Goal: Transaction & Acquisition: Purchase product/service

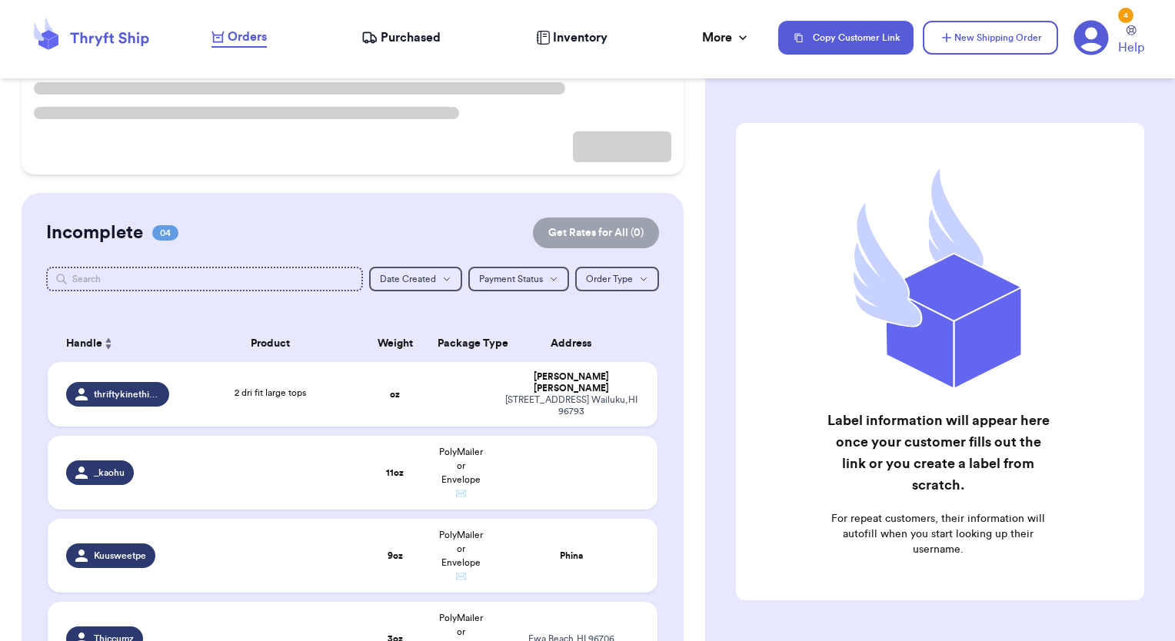
scroll to position [231, 0]
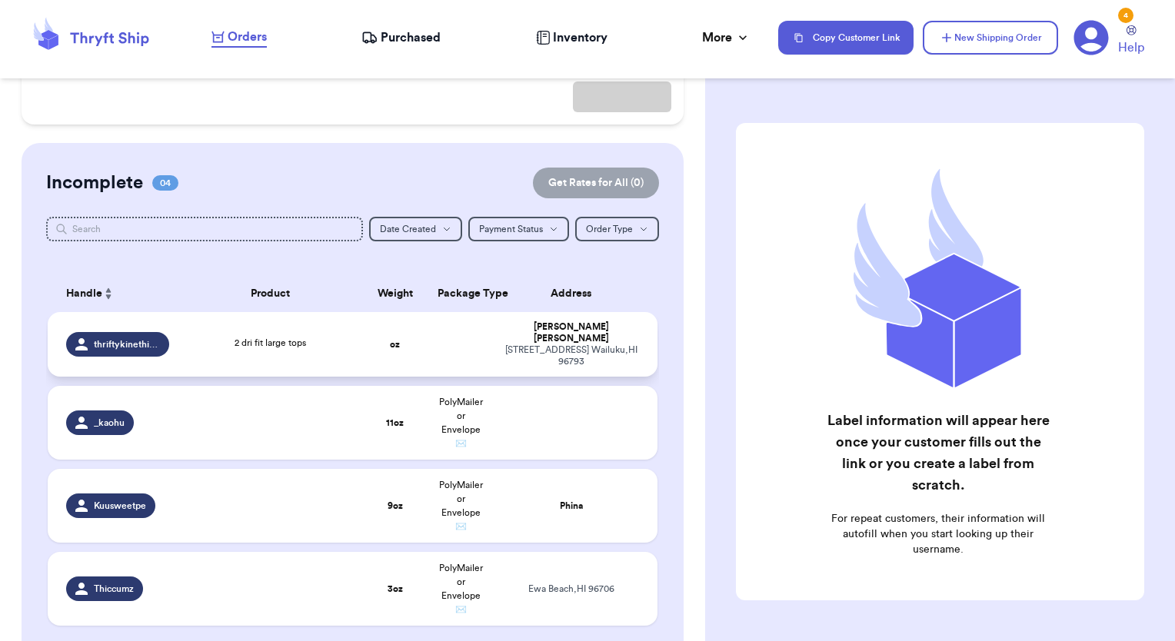
click at [411, 334] on td "oz" at bounding box center [394, 344] width 65 height 65
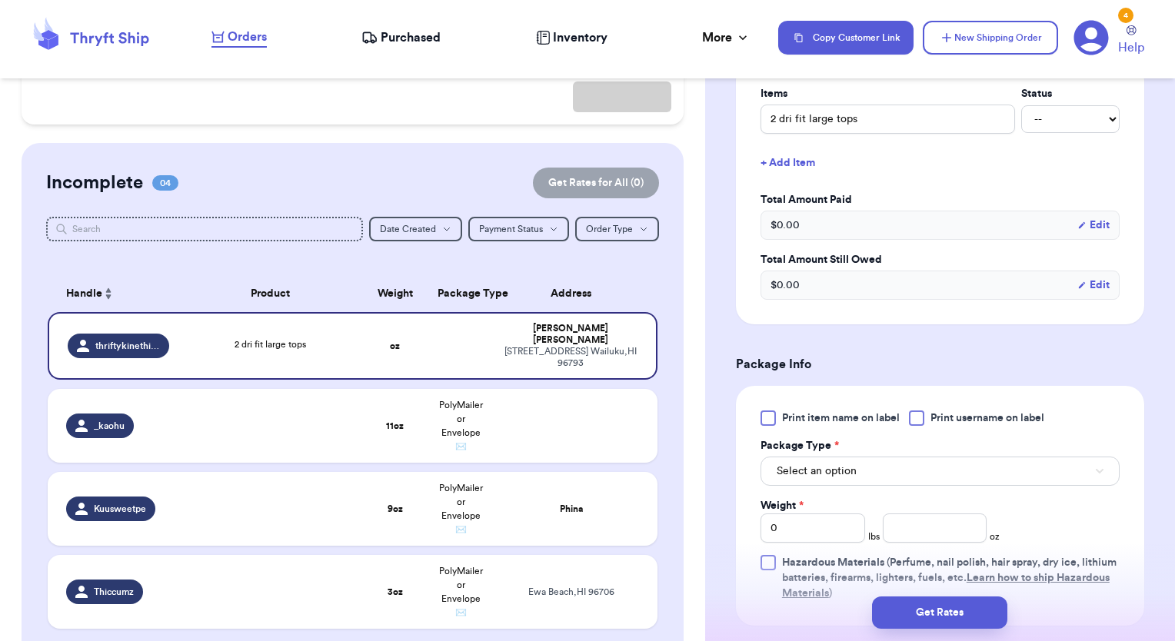
scroll to position [461, 0]
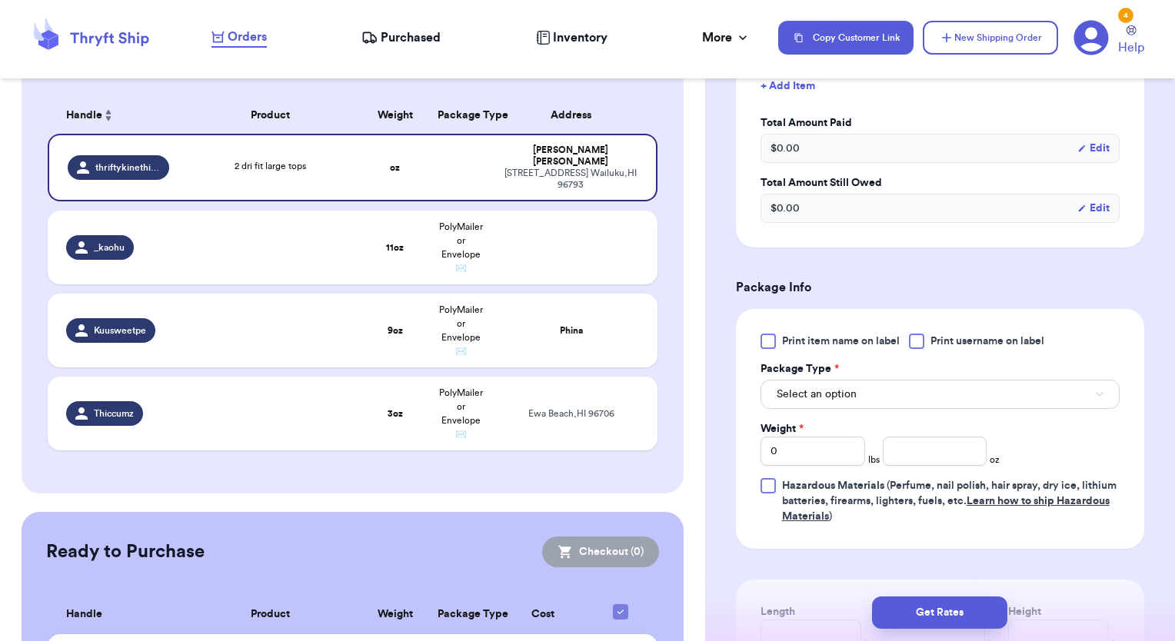
click at [915, 346] on div at bounding box center [916, 341] width 15 height 15
click at [0, 0] on input "Print username on label" at bounding box center [0, 0] width 0 height 0
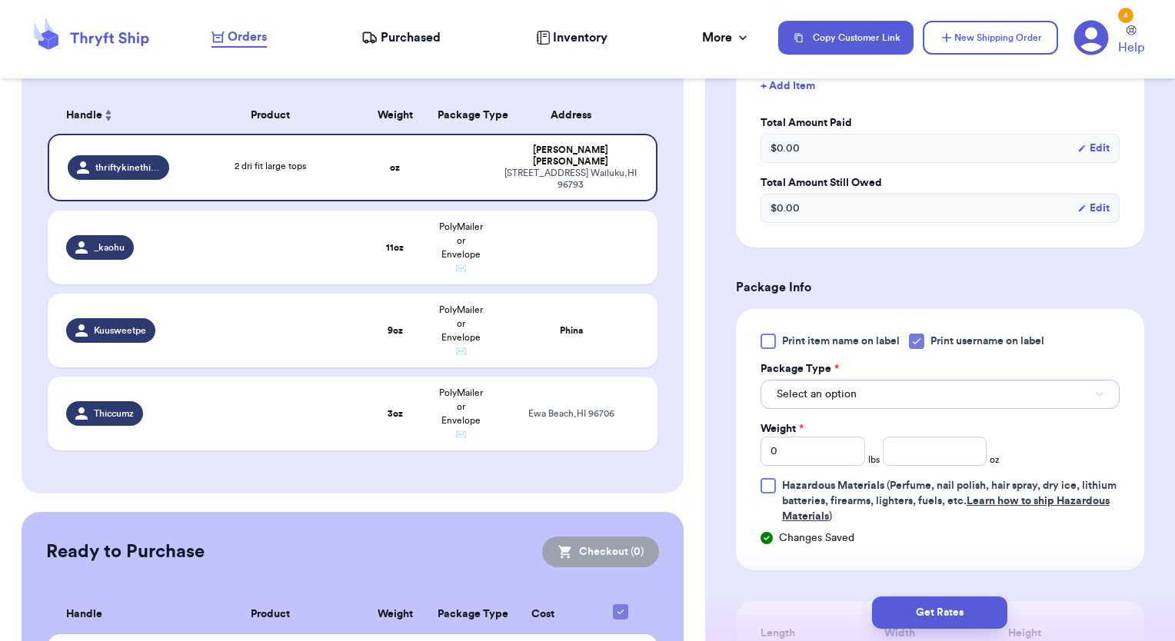
click at [908, 384] on button "Select an option" at bounding box center [939, 394] width 359 height 29
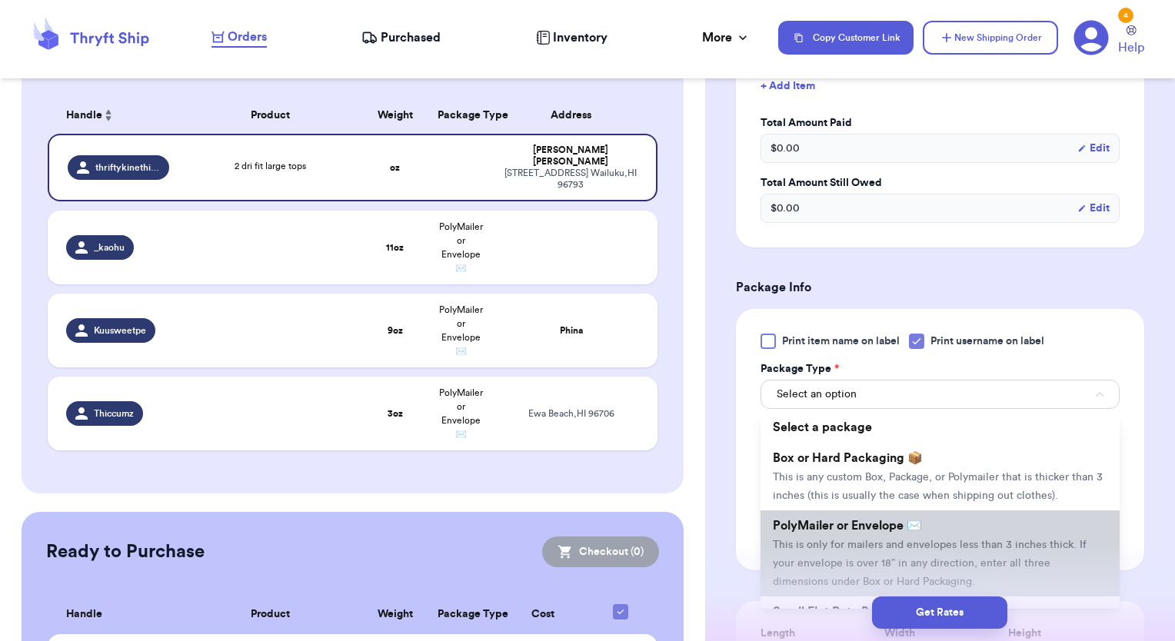
click at [835, 532] on span "PolyMailer or Envelope ✉️" at bounding box center [847, 526] width 149 height 12
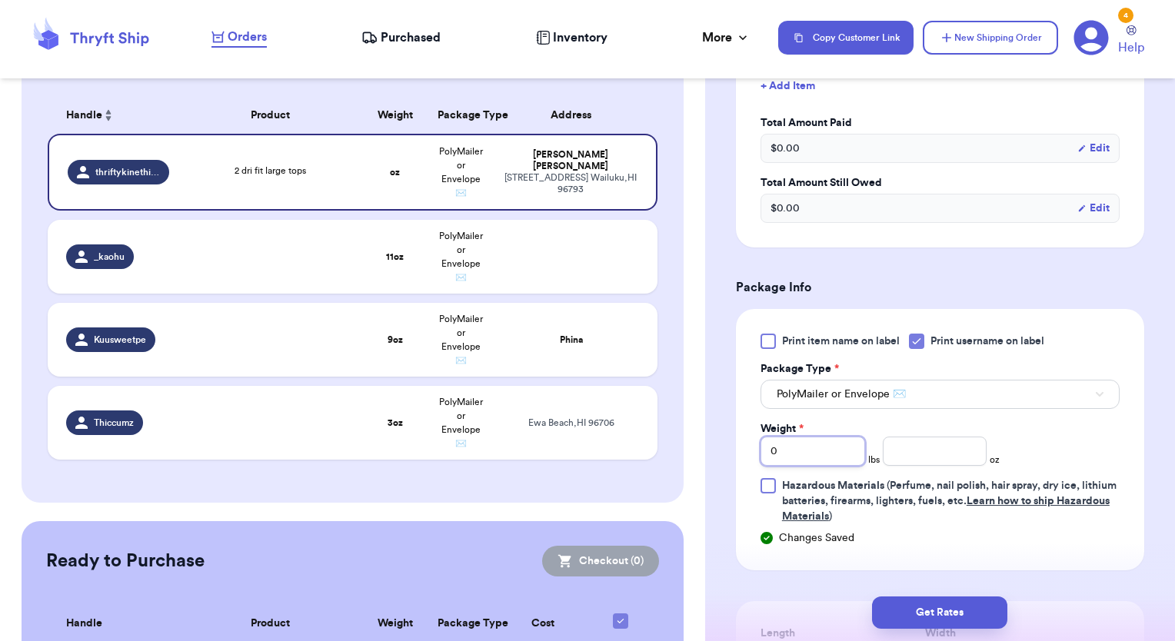
drag, startPoint x: 784, startPoint y: 464, endPoint x: 720, endPoint y: 464, distance: 64.6
click at [720, 464] on div "Shipping Information Delete Label Customer Info Order created: [DATE] 11:27 AM …" at bounding box center [940, 306] width 470 height 1350
type input "1"
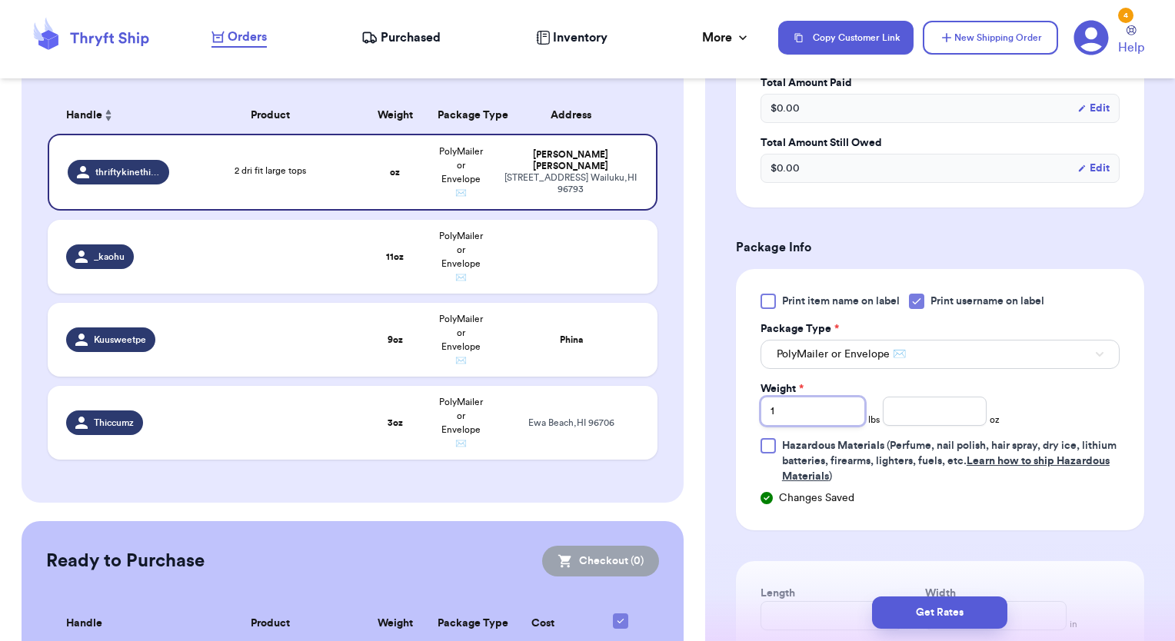
scroll to position [692, 0]
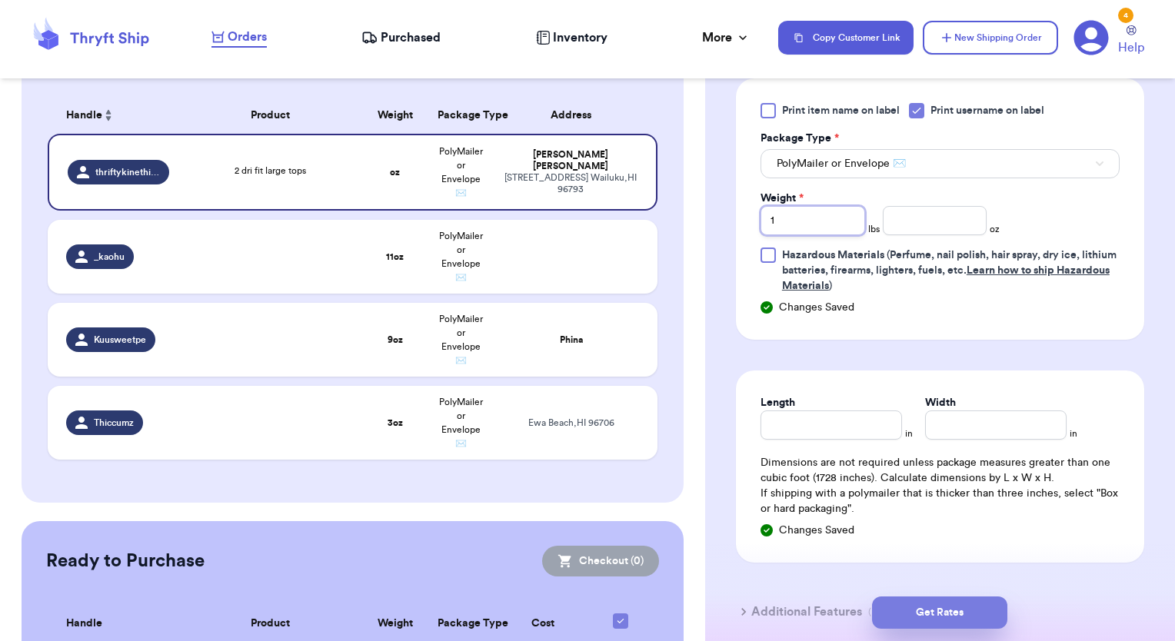
type input "1"
click at [929, 613] on button "Get Rates" at bounding box center [939, 613] width 135 height 32
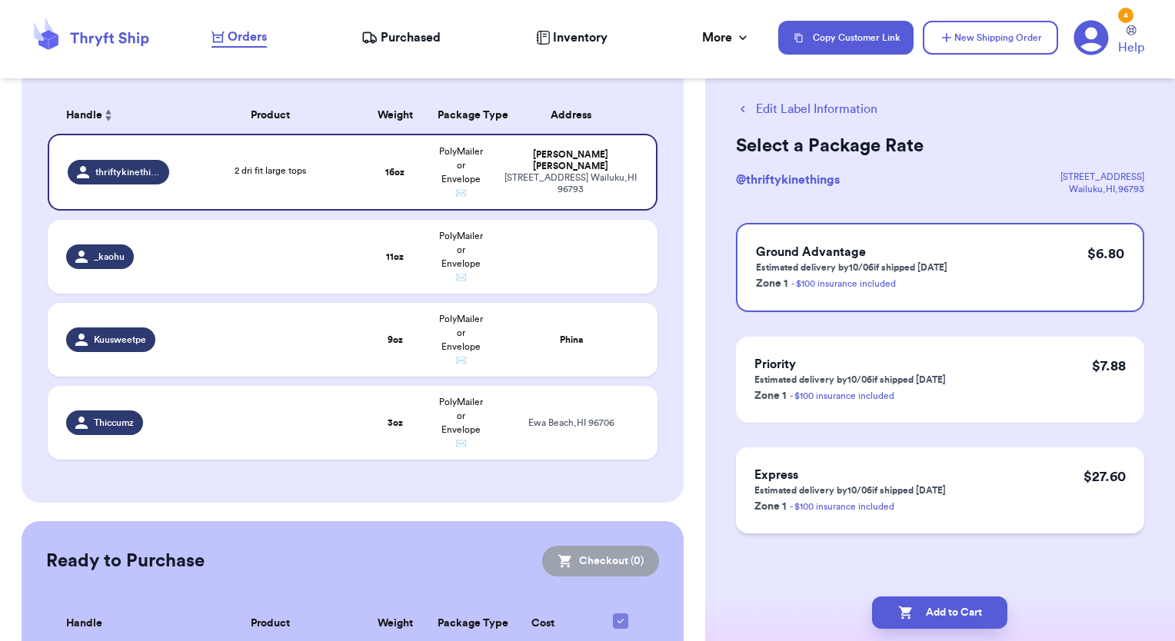
scroll to position [0, 0]
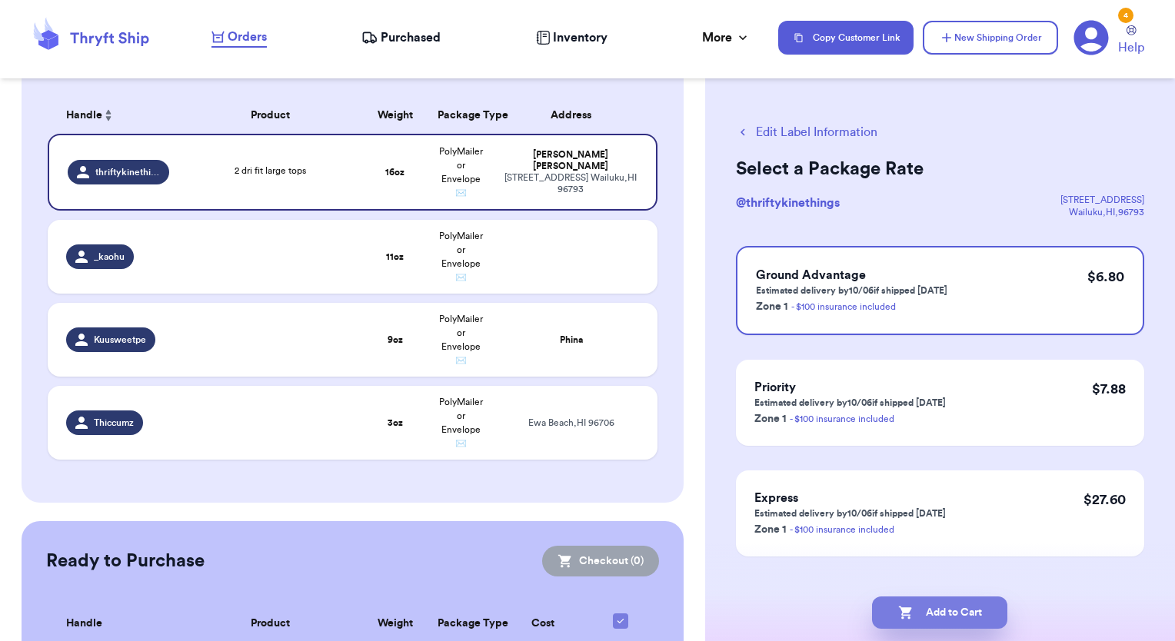
click at [935, 616] on button "Add to Cart" at bounding box center [939, 613] width 135 height 32
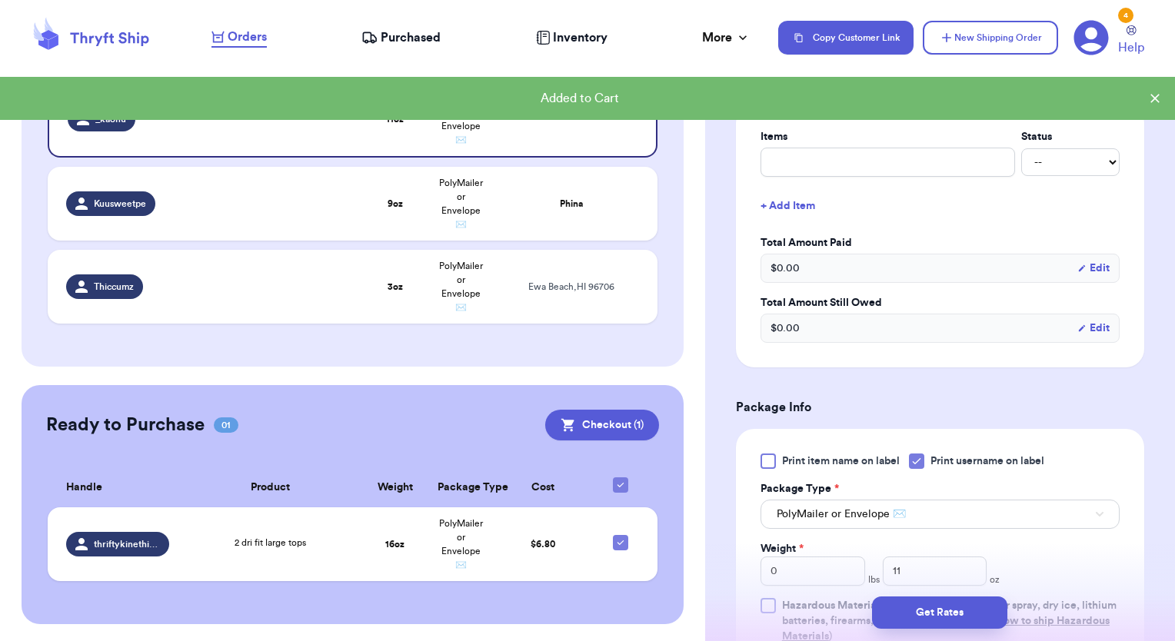
scroll to position [615, 0]
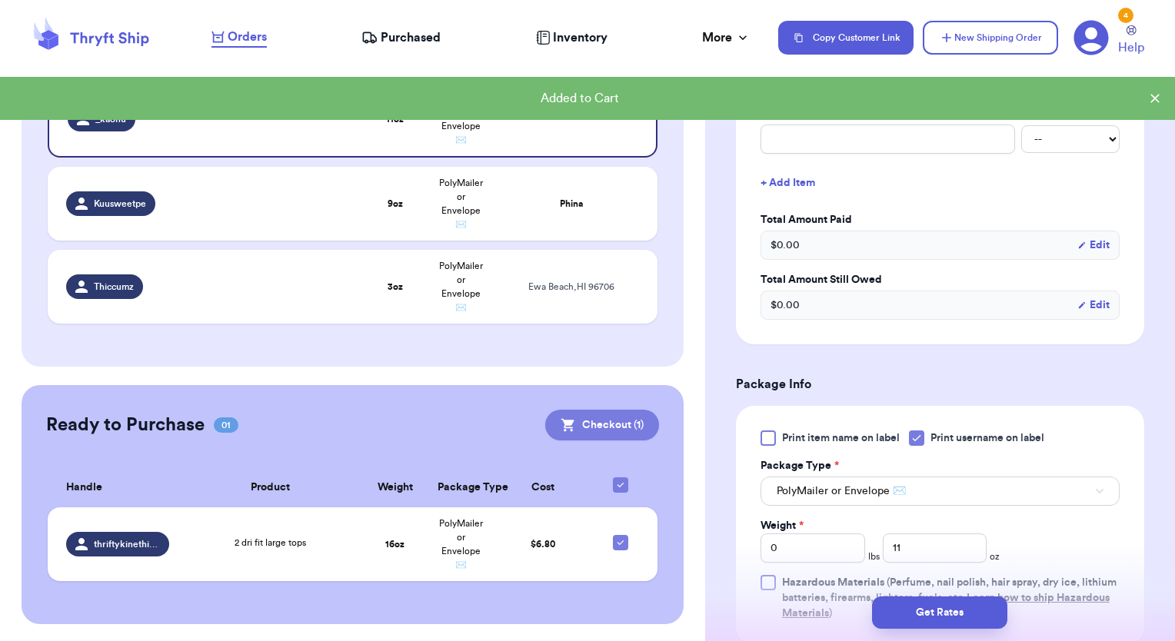
click at [613, 420] on button "Checkout ( 1 )" at bounding box center [602, 425] width 114 height 31
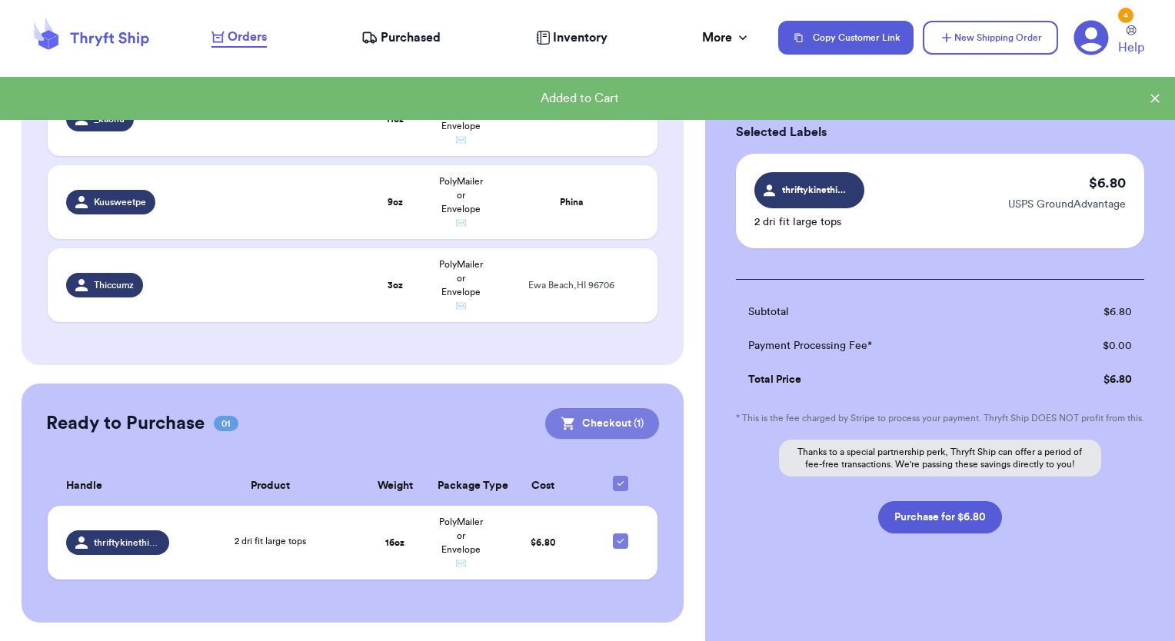
scroll to position [49, 0]
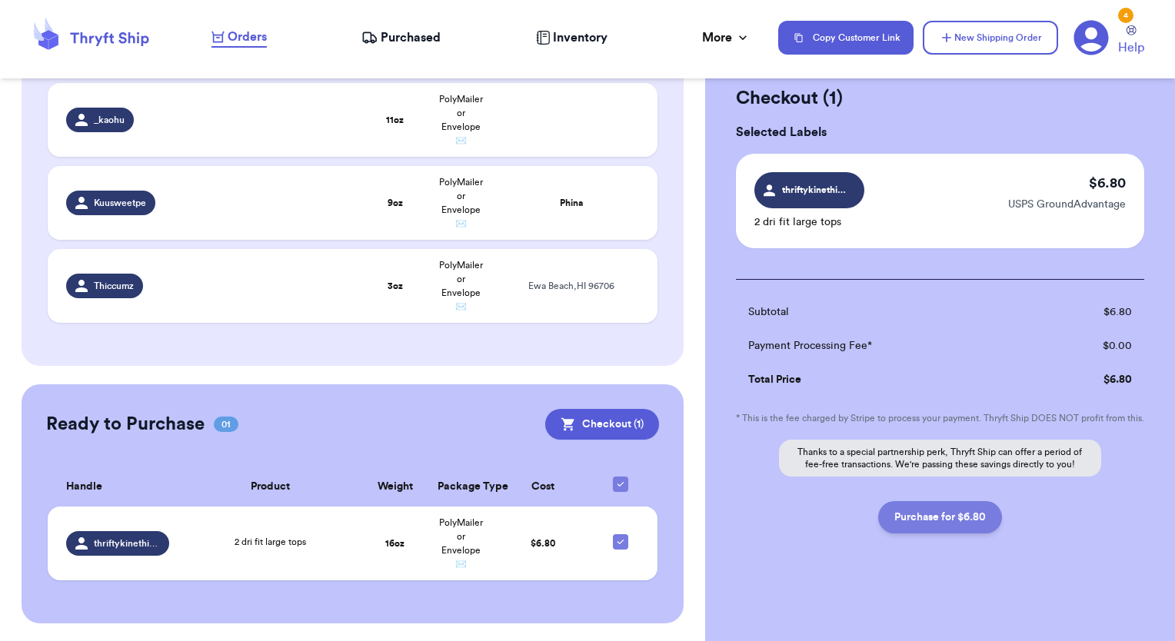
click at [945, 519] on button "Purchase for $6.80" at bounding box center [940, 517] width 124 height 32
checkbox input "false"
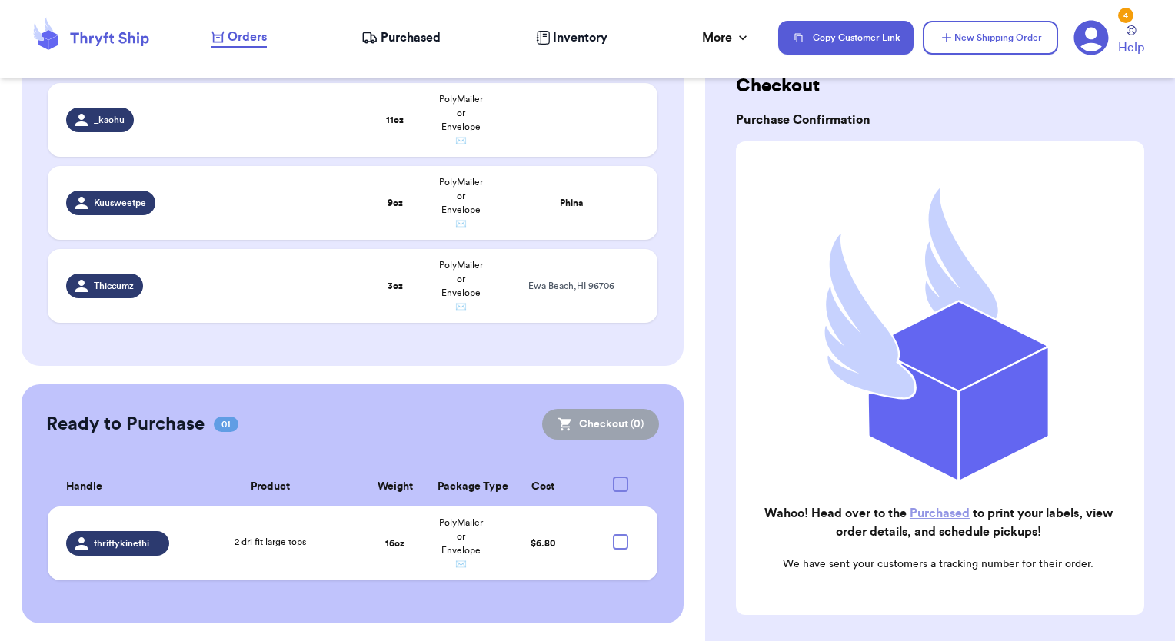
checkbox input "true"
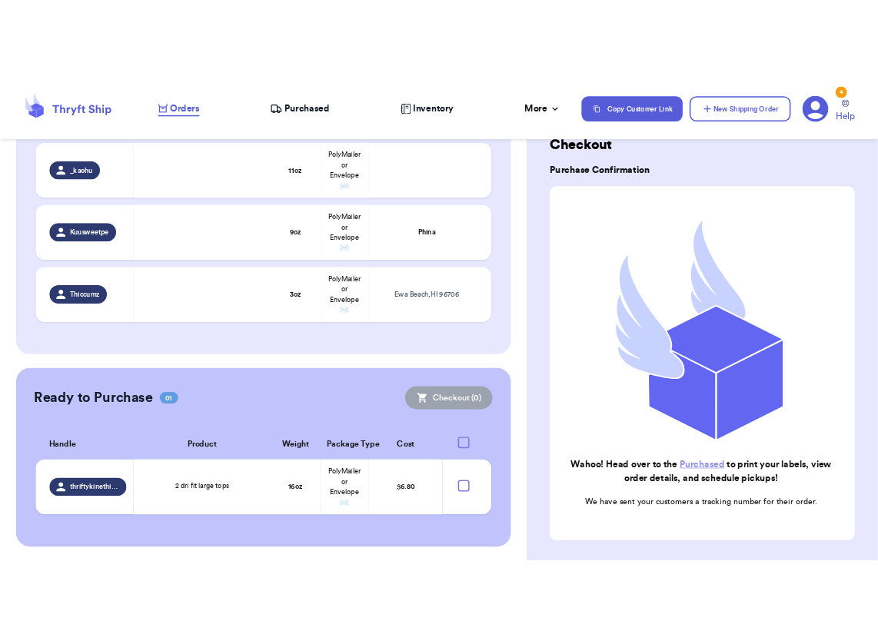
scroll to position [251, 0]
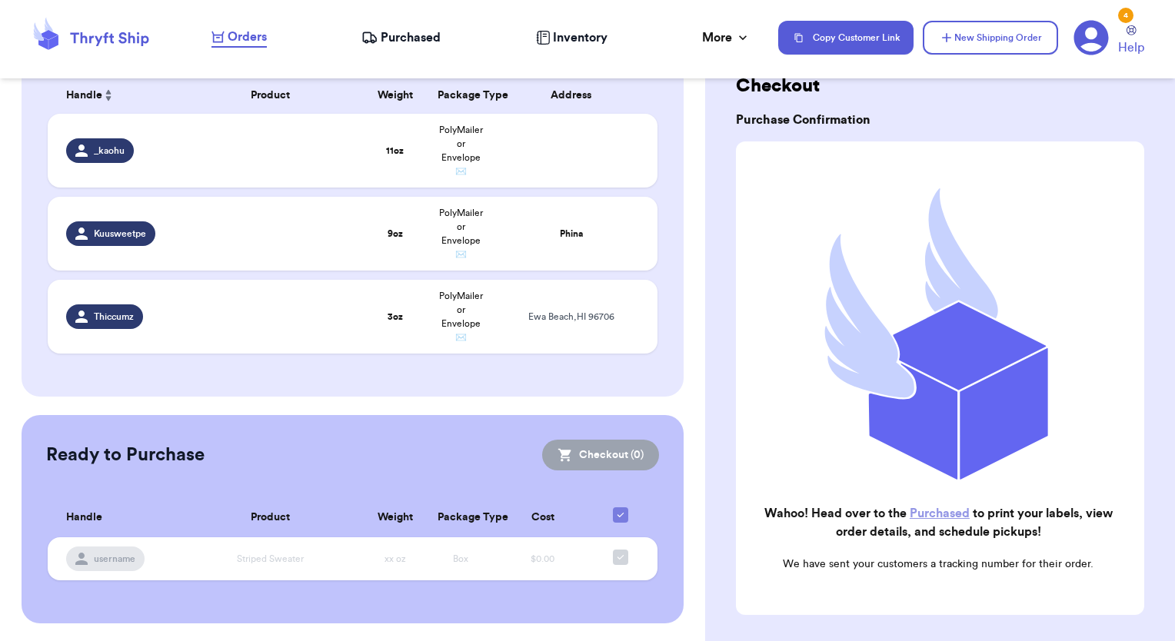
click at [921, 507] on link "Purchased" at bounding box center [939, 513] width 60 height 12
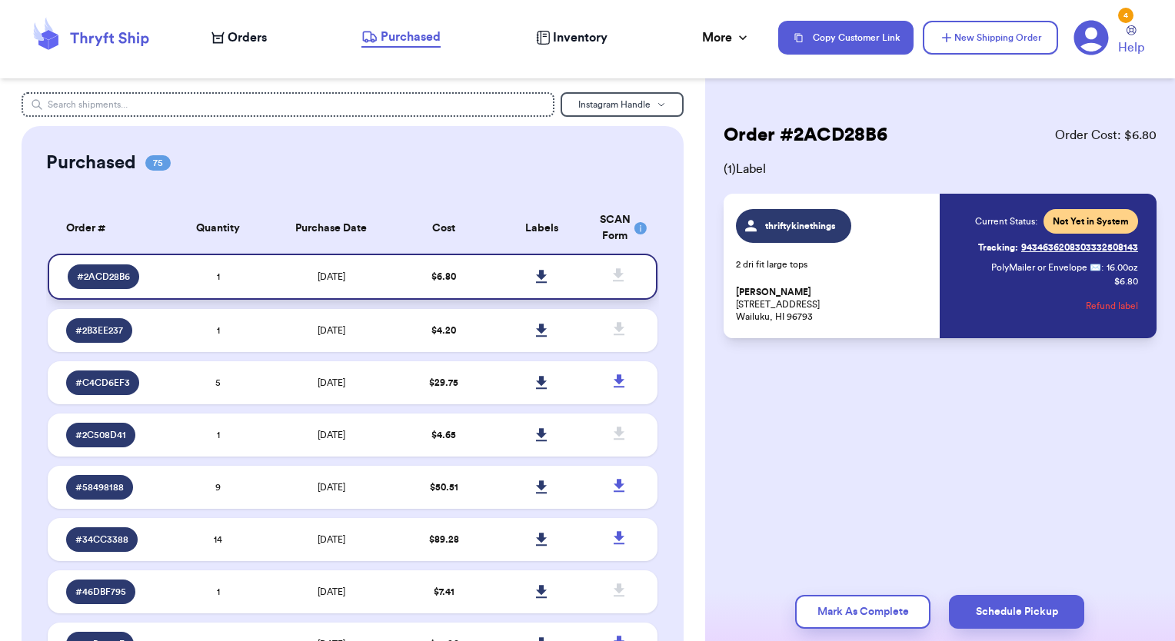
click at [536, 278] on icon at bounding box center [541, 276] width 11 height 13
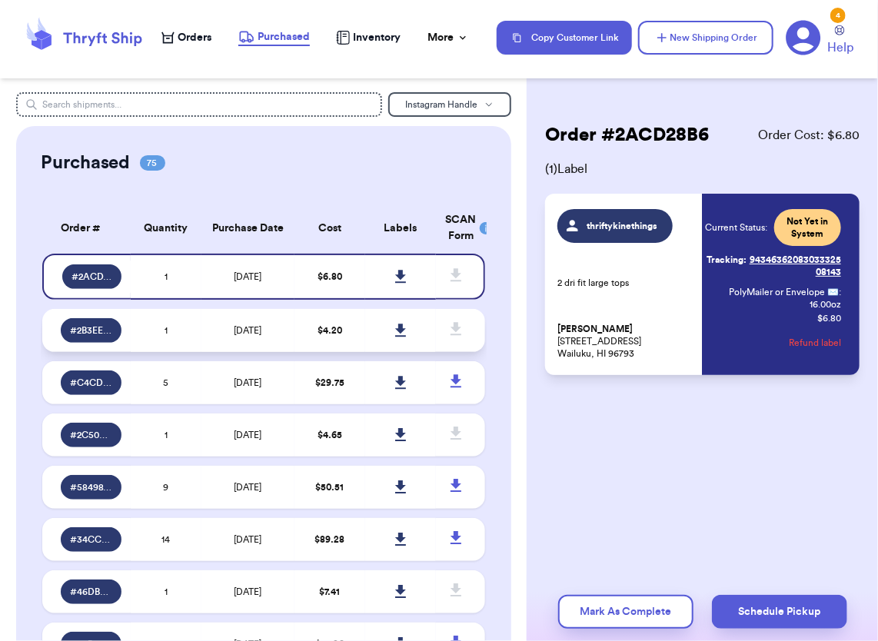
click at [106, 329] on span "# 2B3EE237" at bounding box center [91, 330] width 42 height 12
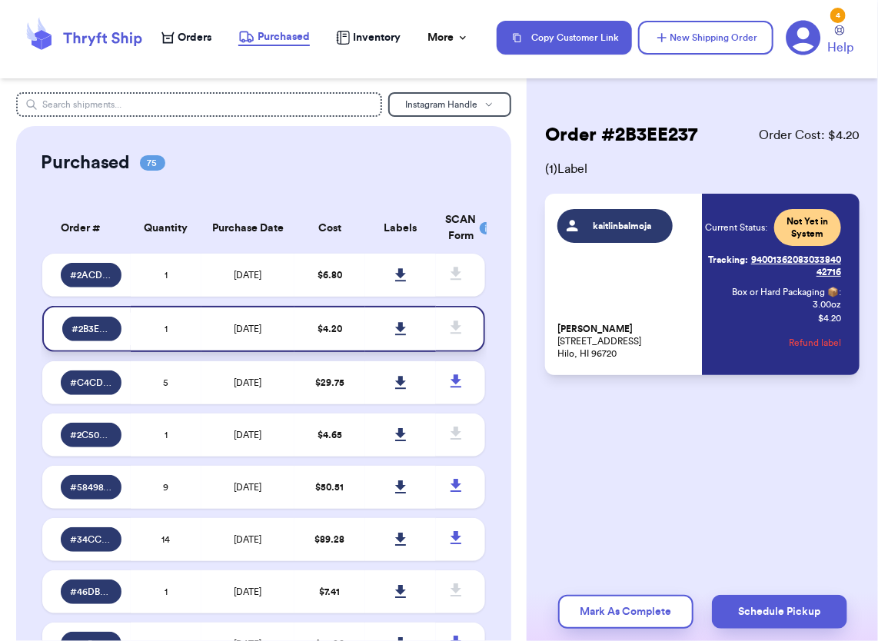
click at [280, 332] on td "[DATE]" at bounding box center [247, 329] width 93 height 46
click at [244, 392] on td "[DATE]" at bounding box center [247, 382] width 93 height 43
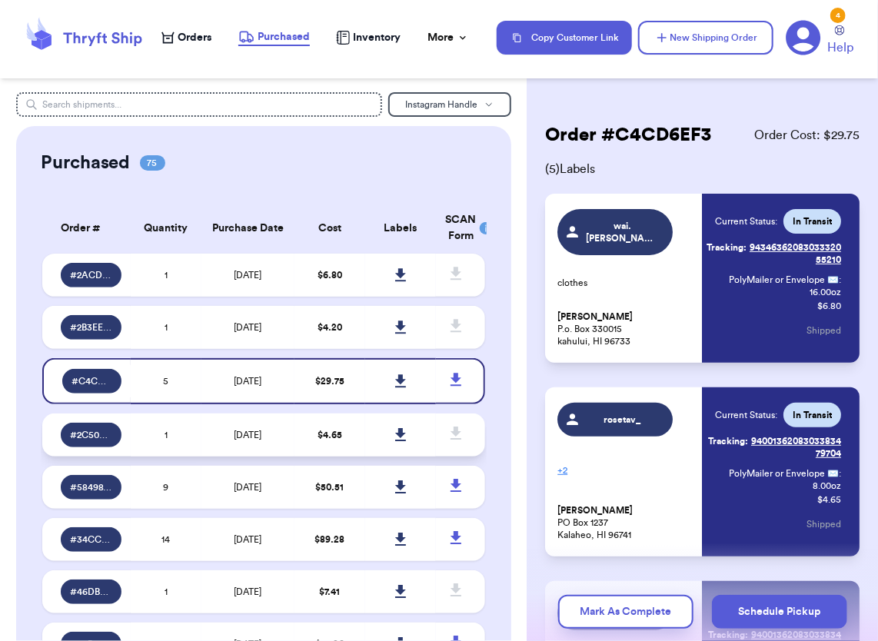
drag, startPoint x: 296, startPoint y: 445, endPoint x: 331, endPoint y: 452, distance: 36.0
click at [300, 446] on td "$ 4.65" at bounding box center [329, 435] width 71 height 43
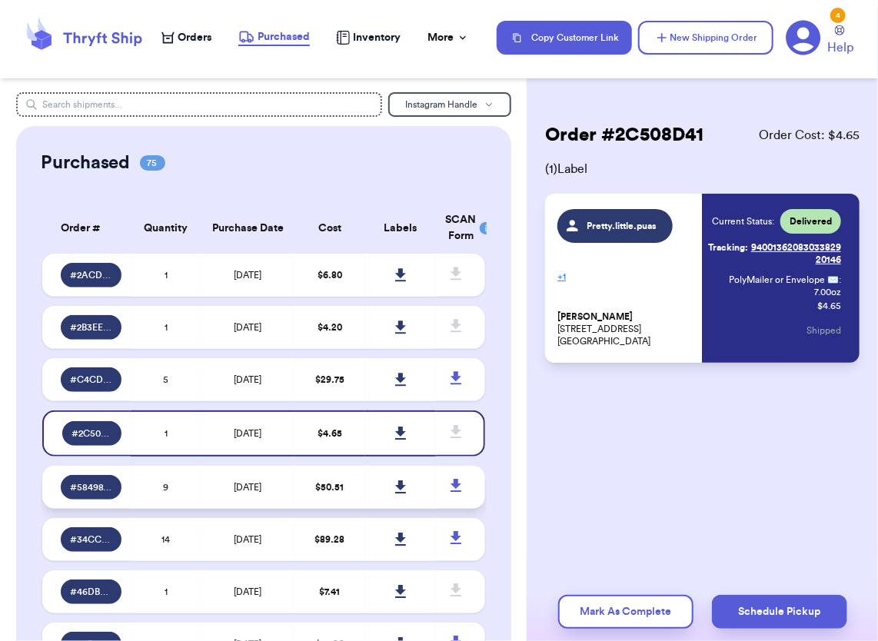
click at [165, 484] on span "9" at bounding box center [165, 487] width 5 height 9
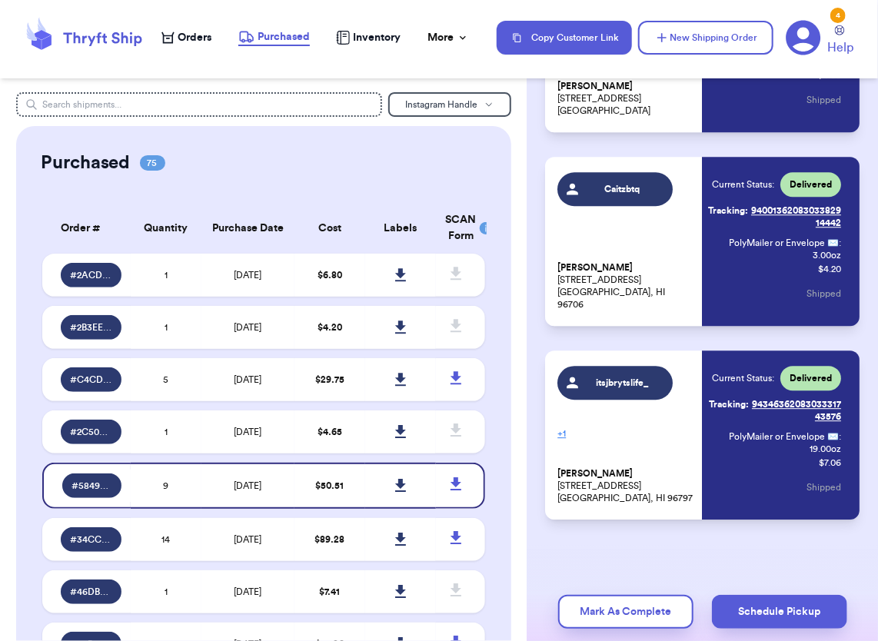
scroll to position [1418, 0]
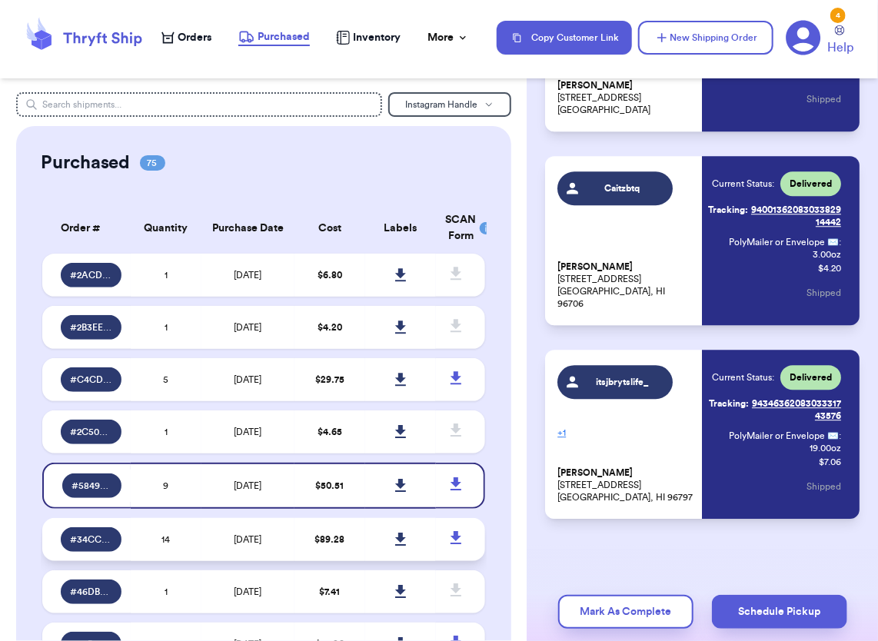
click at [298, 544] on td "$ 89.28" at bounding box center [329, 539] width 71 height 43
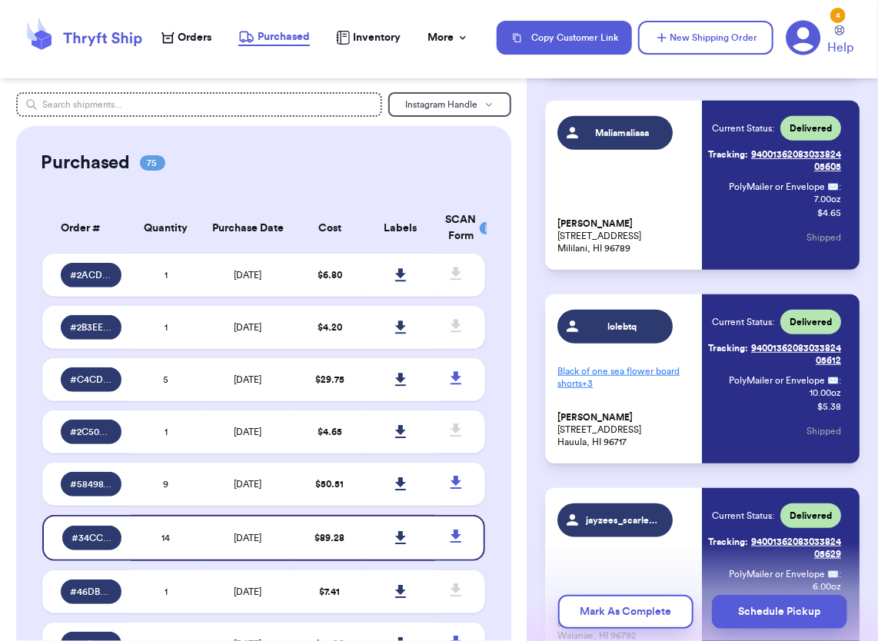
scroll to position [0, 0]
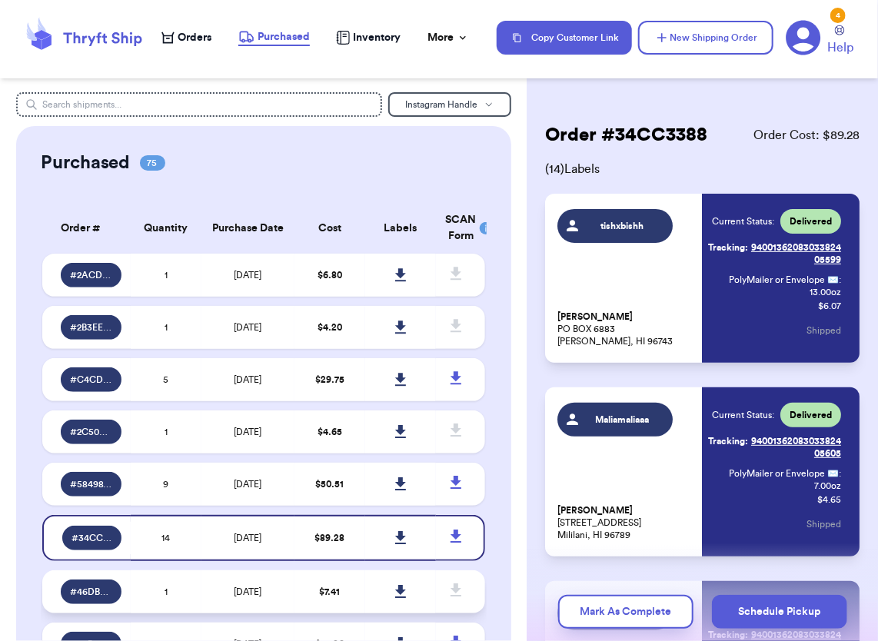
click at [234, 593] on span "[DATE]" at bounding box center [248, 591] width 28 height 9
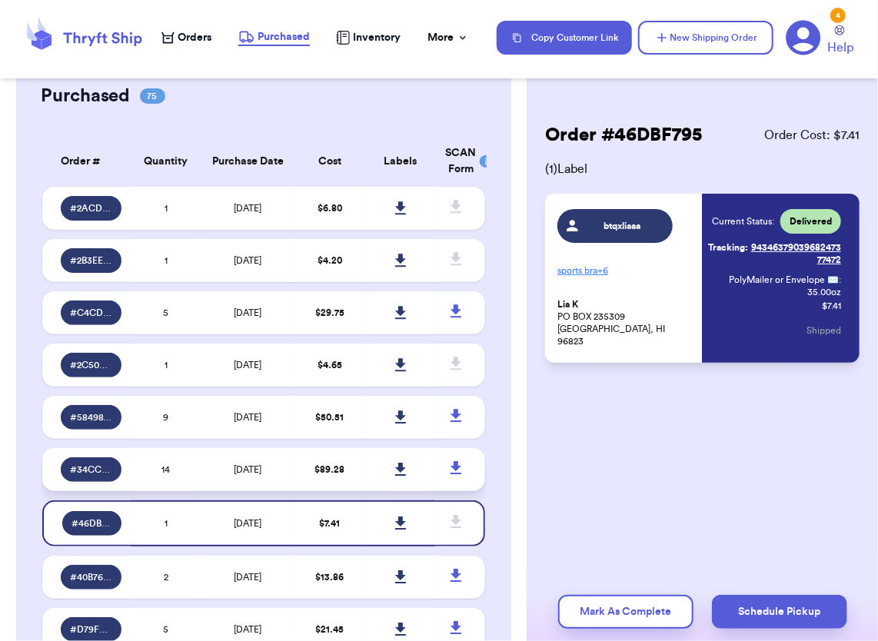
scroll to position [231, 0]
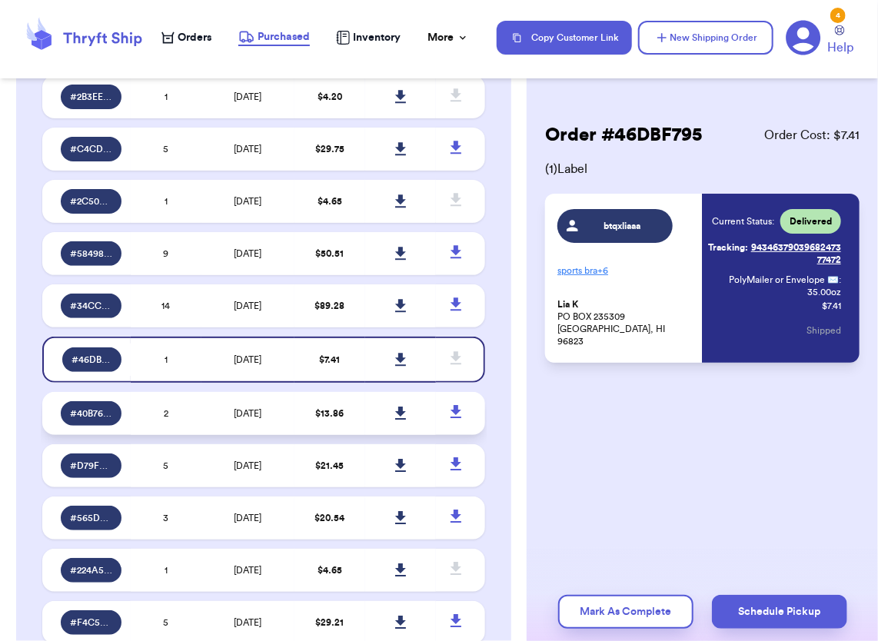
click at [178, 414] on td "2" at bounding box center [166, 413] width 71 height 43
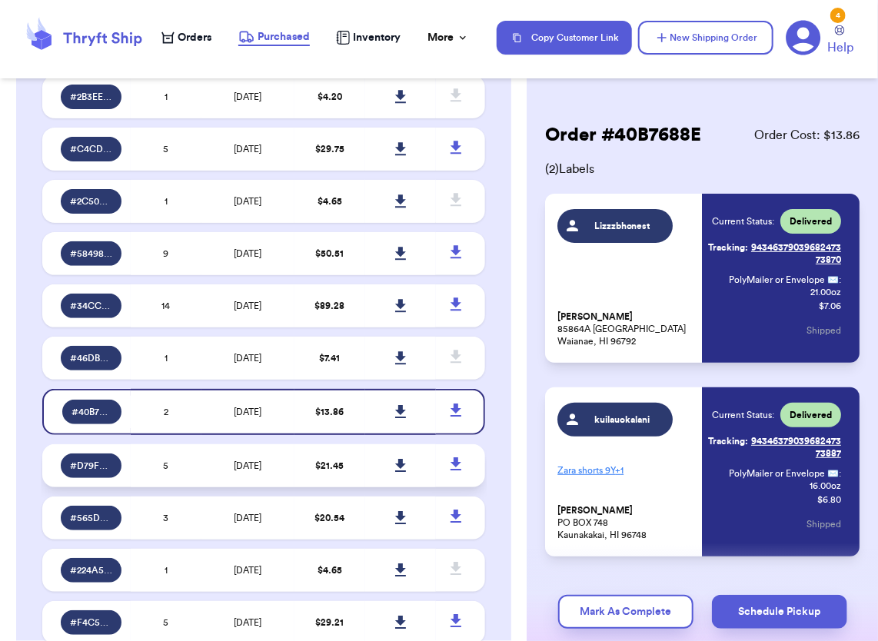
click at [188, 487] on td "5" at bounding box center [166, 465] width 71 height 43
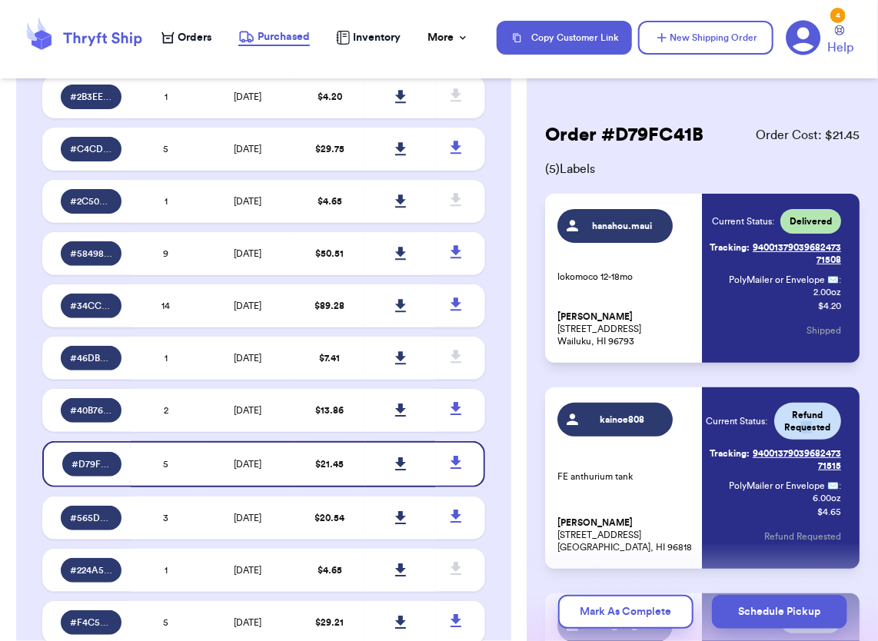
drag, startPoint x: 805, startPoint y: 425, endPoint x: 795, endPoint y: 435, distance: 14.1
click at [795, 435] on span "Refund Requested" at bounding box center [807, 421] width 67 height 37
drag, startPoint x: 795, startPoint y: 435, endPoint x: 856, endPoint y: 487, distance: 80.7
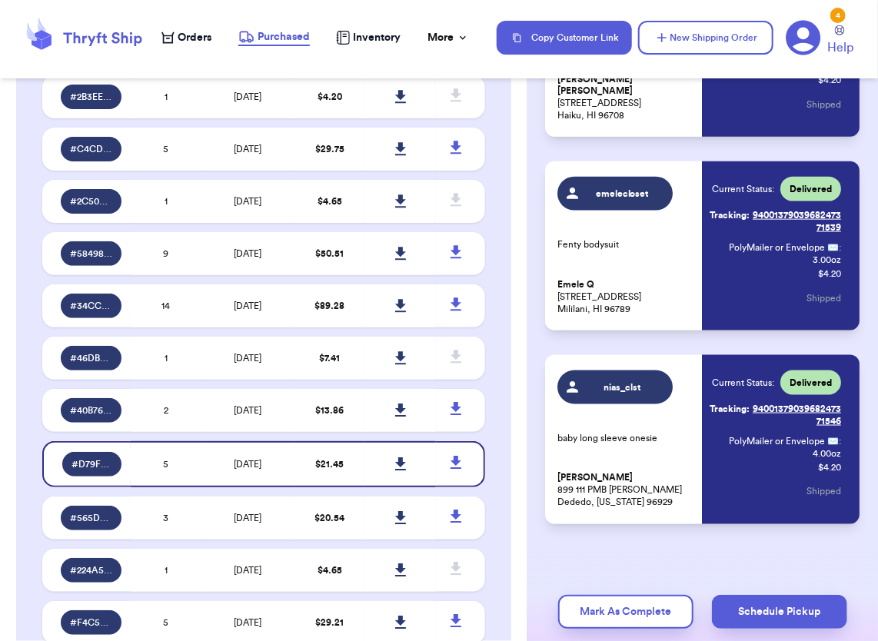
scroll to position [631, 0]
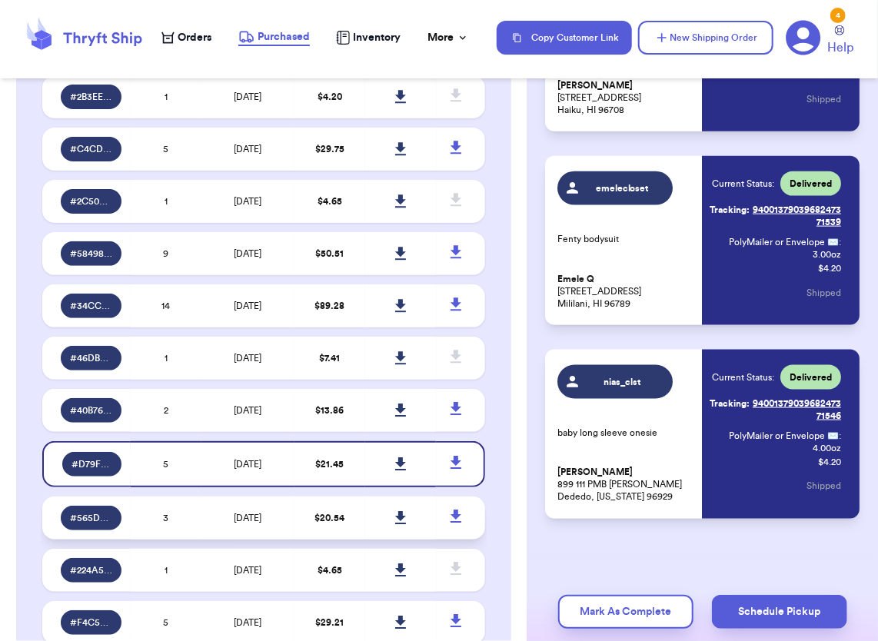
click at [304, 527] on td "$ 20.54" at bounding box center [329, 518] width 71 height 43
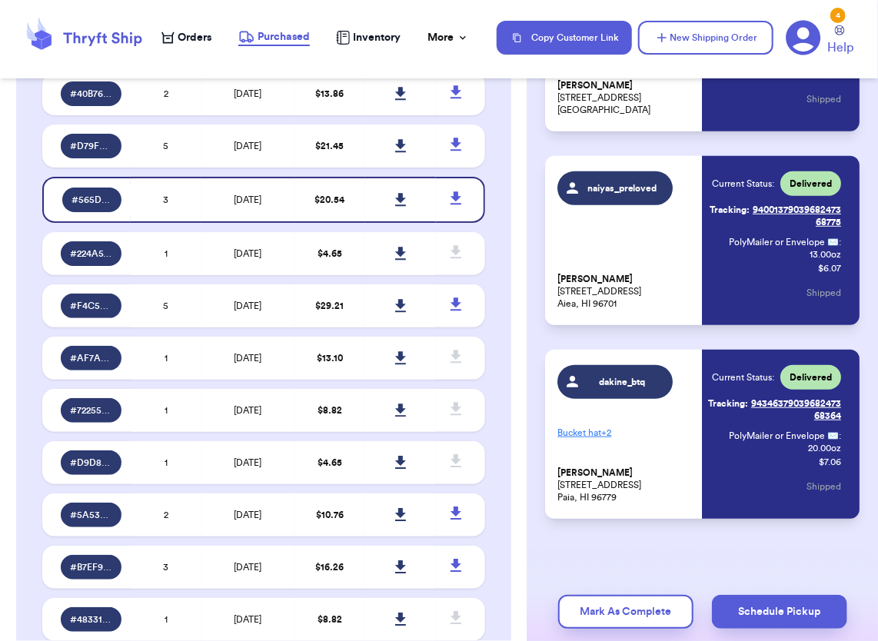
scroll to position [560, 0]
